Goal: Task Accomplishment & Management: Use online tool/utility

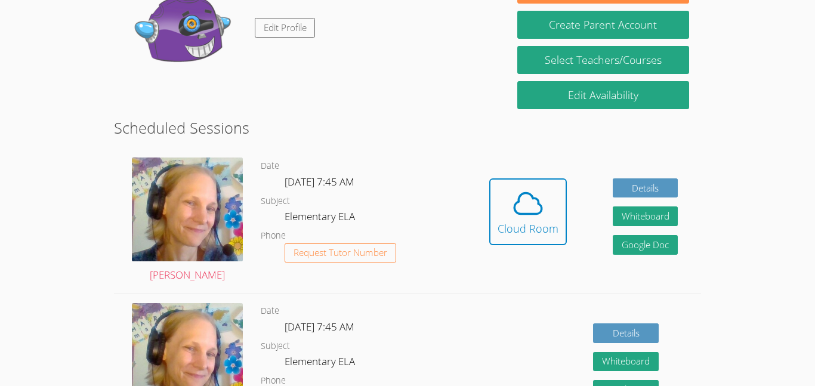
scroll to position [144, 0]
click at [262, 32] on link "Edit Profile" at bounding box center [285, 28] width 61 height 20
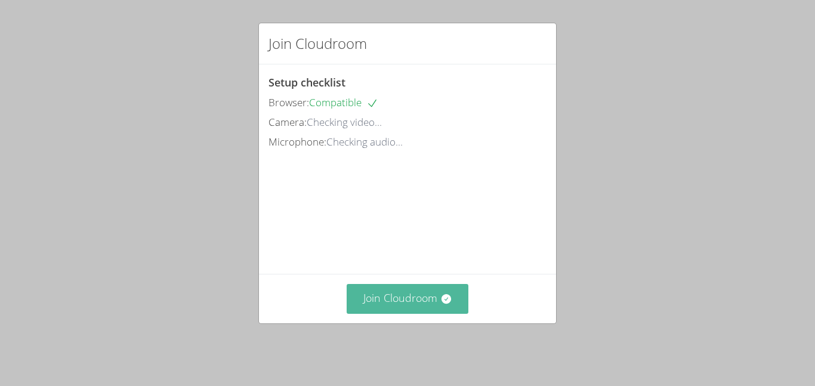
click at [412, 299] on button "Join Cloudroom" at bounding box center [408, 298] width 122 height 29
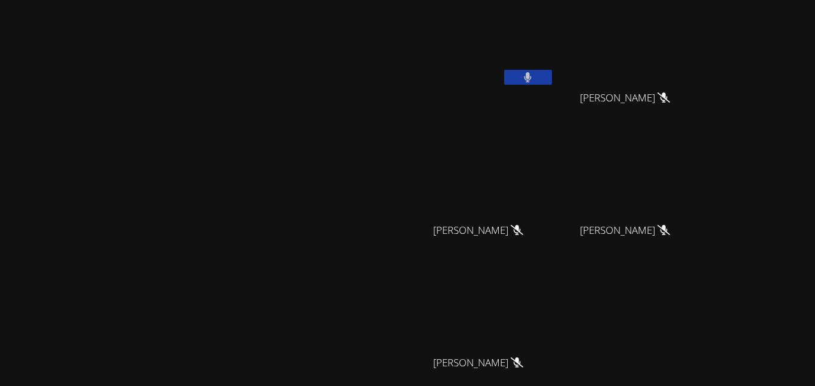
click at [531, 73] on icon at bounding box center [528, 77] width 8 height 10
click at [552, 74] on button at bounding box center [528, 77] width 48 height 15
click at [554, 52] on video at bounding box center [483, 45] width 142 height 80
click at [534, 80] on icon at bounding box center [527, 77] width 13 height 10
click at [252, 200] on video at bounding box center [203, 228] width 179 height 224
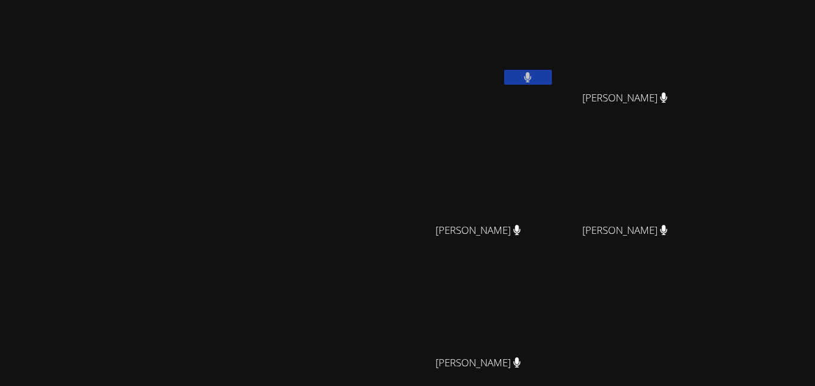
click at [253, 192] on video at bounding box center [203, 228] width 179 height 224
click at [114, 194] on video at bounding box center [203, 228] width 179 height 224
click at [114, 196] on video at bounding box center [203, 228] width 179 height 224
click at [114, 197] on video at bounding box center [203, 228] width 179 height 224
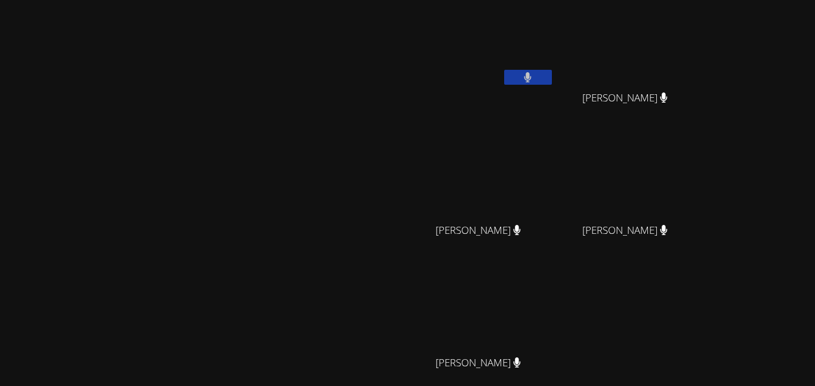
click at [293, 159] on video at bounding box center [203, 228] width 179 height 224
click at [293, 320] on video at bounding box center [203, 228] width 179 height 224
click at [293, 175] on video at bounding box center [203, 228] width 179 height 224
click at [403, 69] on div "[PERSON_NAME]" at bounding box center [204, 251] width 398 height 493
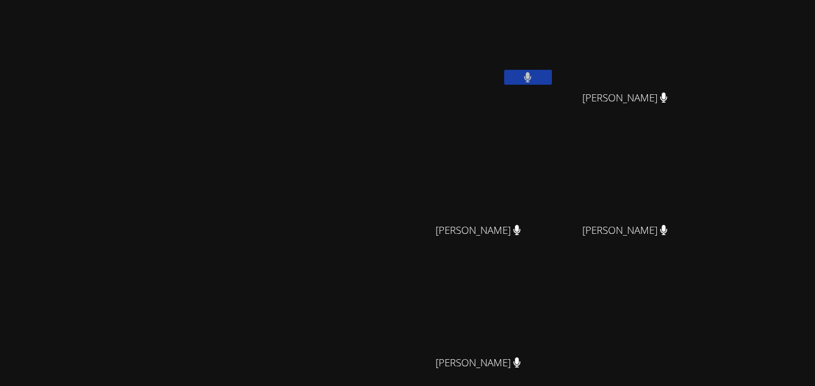
click at [293, 247] on video at bounding box center [203, 228] width 179 height 224
click at [114, 230] on video at bounding box center [203, 228] width 179 height 224
click at [114, 233] on video at bounding box center [203, 228] width 179 height 224
click at [549, 10] on video at bounding box center [483, 45] width 142 height 80
click at [553, 25] on video at bounding box center [483, 45] width 142 height 80
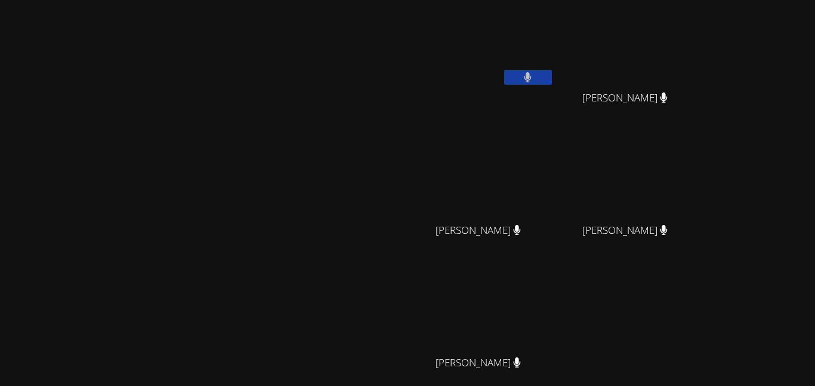
click at [701, 70] on video at bounding box center [630, 45] width 142 height 80
click at [552, 70] on button at bounding box center [528, 77] width 48 height 15
click at [373, 73] on div "[PERSON_NAME]" at bounding box center [204, 251] width 398 height 493
click at [531, 82] on icon at bounding box center [528, 77] width 8 height 10
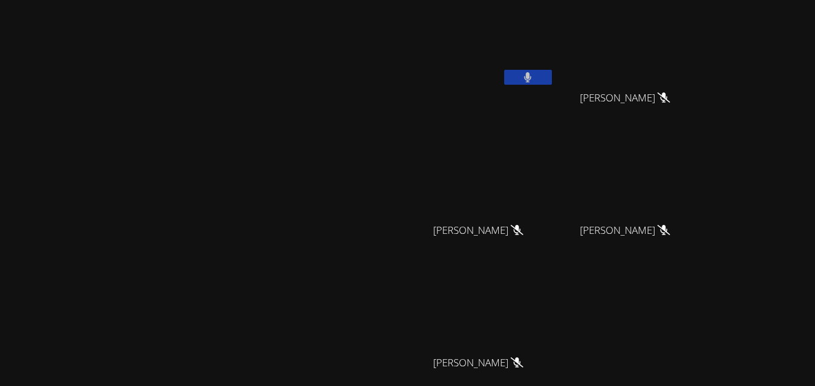
click at [552, 75] on button at bounding box center [528, 77] width 48 height 15
click at [114, 190] on video at bounding box center [203, 228] width 179 height 224
click at [114, 196] on video at bounding box center [203, 228] width 179 height 224
click at [552, 70] on button at bounding box center [528, 77] width 48 height 15
click at [256, 271] on video at bounding box center [203, 228] width 179 height 224
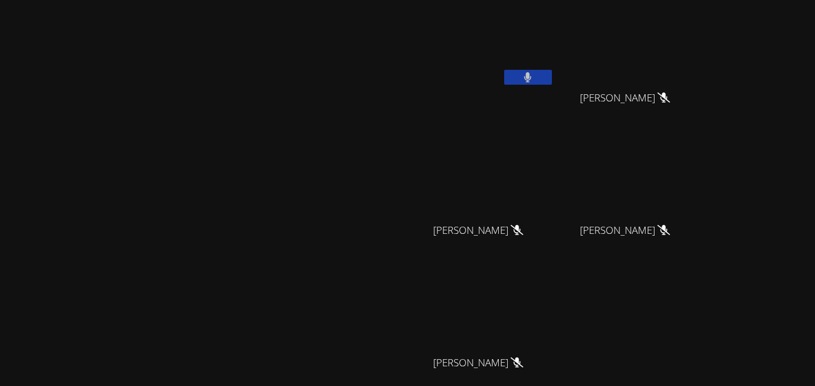
click at [255, 273] on video at bounding box center [203, 228] width 179 height 224
click at [264, 273] on video at bounding box center [203, 228] width 179 height 224
click at [552, 78] on button at bounding box center [528, 77] width 48 height 15
click at [670, 101] on icon at bounding box center [663, 97] width 13 height 10
click at [670, 99] on icon at bounding box center [663, 97] width 13 height 10
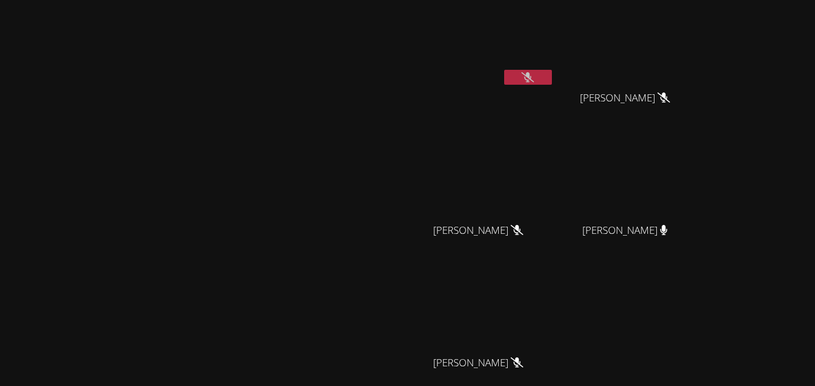
click at [670, 99] on icon at bounding box center [663, 97] width 13 height 10
click at [782, 105] on div at bounding box center [782, 105] width 0 height 0
click at [239, 0] on div at bounding box center [119, 0] width 239 height 0
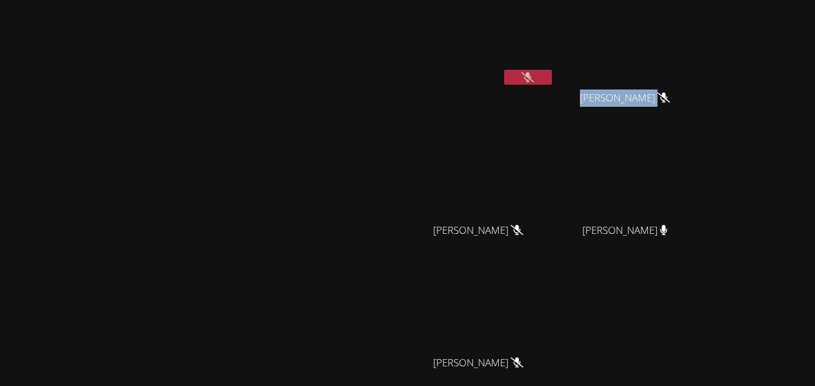
click at [239, 0] on div at bounding box center [119, 0] width 239 height 0
click at [738, 0] on div "Close" at bounding box center [407, 0] width 815 height 0
click at [534, 81] on icon at bounding box center [527, 77] width 13 height 10
click at [634, 74] on div at bounding box center [634, 74] width 0 height 0
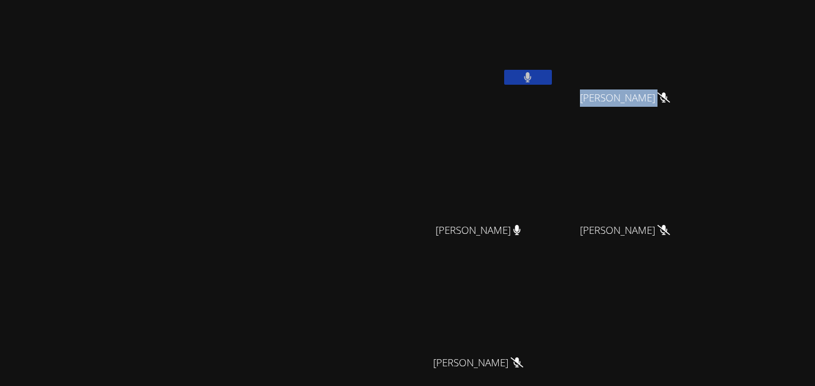
click at [239, 0] on div at bounding box center [119, 0] width 239 height 0
click at [743, 0] on div "Close" at bounding box center [407, 0] width 815 height 0
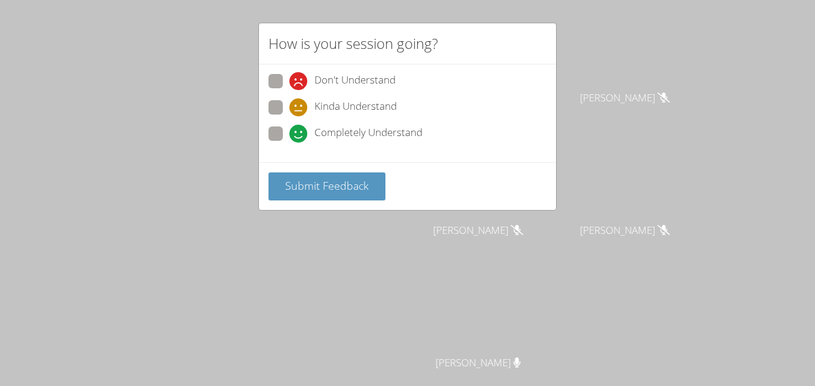
click at [289, 116] on span at bounding box center [289, 116] width 0 height 0
click at [289, 107] on input "Kinda Understand" at bounding box center [294, 105] width 10 height 10
radio input "true"
click at [308, 181] on span "Submit Feedback" at bounding box center [326, 185] width 83 height 14
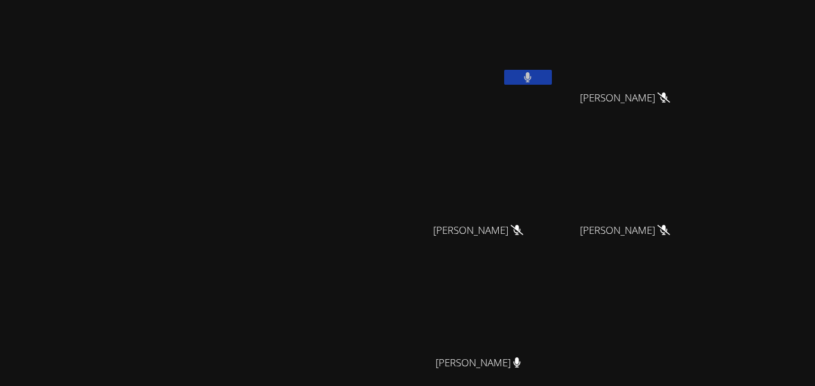
click at [293, 181] on video at bounding box center [203, 228] width 179 height 224
drag, startPoint x: 304, startPoint y: 237, endPoint x: 190, endPoint y: 173, distance: 130.3
click at [190, 173] on video at bounding box center [203, 228] width 179 height 224
click at [534, 74] on icon at bounding box center [527, 77] width 13 height 10
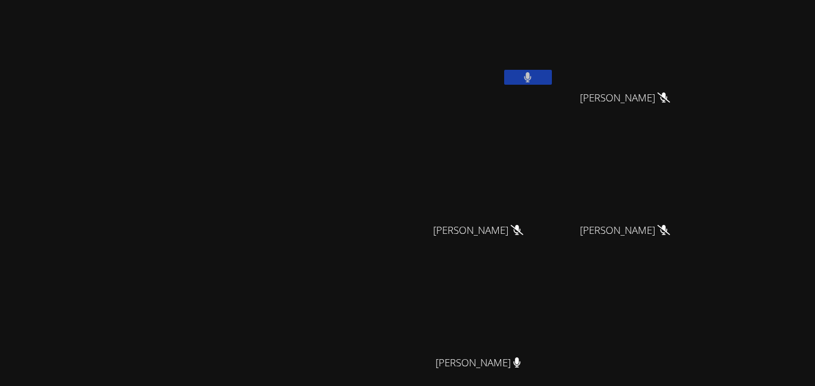
click at [114, 191] on video at bounding box center [203, 228] width 179 height 224
click at [114, 273] on video at bounding box center [203, 228] width 179 height 224
click at [114, 292] on video at bounding box center [203, 228] width 179 height 224
click at [701, 81] on video at bounding box center [630, 45] width 142 height 80
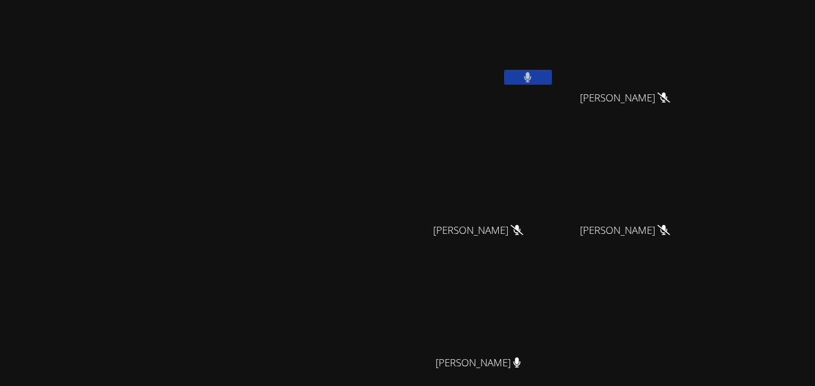
click at [701, 81] on video at bounding box center [630, 45] width 142 height 80
click at [552, 71] on button at bounding box center [528, 77] width 48 height 15
click at [503, 80] on video at bounding box center [483, 45] width 142 height 80
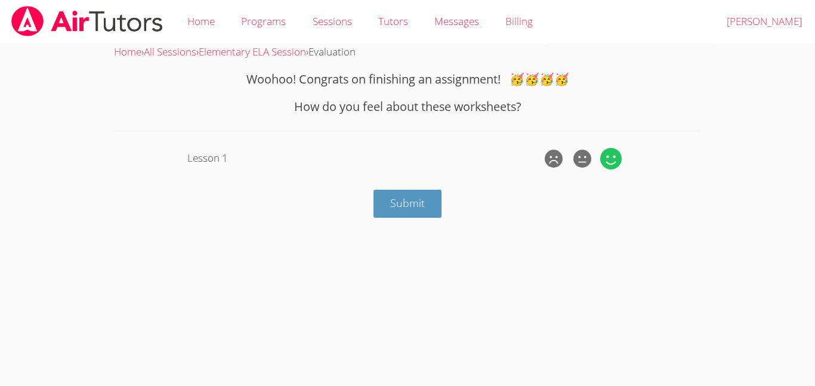
click at [613, 159] on icon at bounding box center [610, 158] width 21 height 21
click at [0, 0] on input "radio" at bounding box center [0, 0] width 0 height 0
click at [438, 191] on button "Submit" at bounding box center [407, 204] width 68 height 28
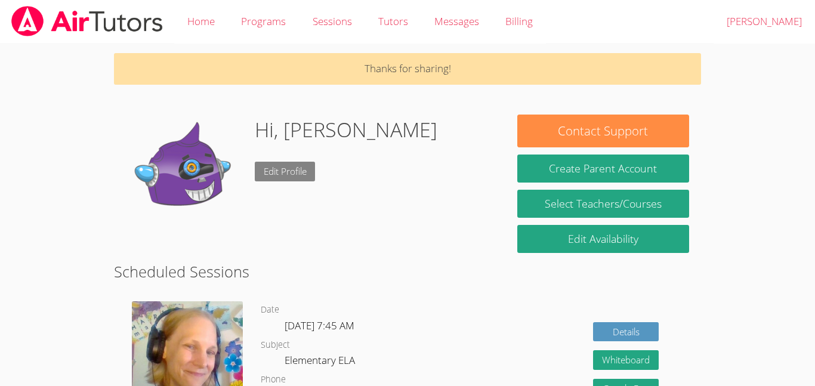
click at [300, 173] on link "Edit Profile" at bounding box center [285, 172] width 61 height 20
